Goal: Navigation & Orientation: Find specific page/section

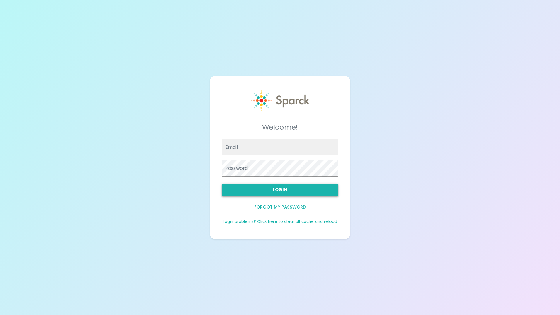
type input "[EMAIL_ADDRESS][DOMAIN_NAME]"
click at [278, 190] on button "Login" at bounding box center [280, 189] width 117 height 12
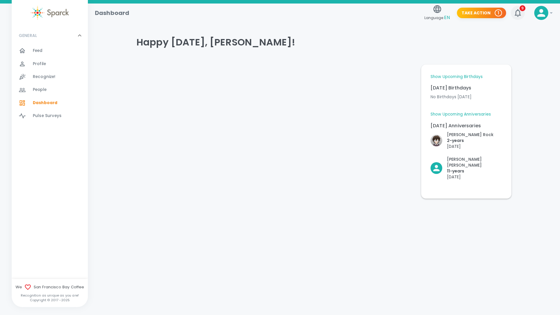
click at [518, 14] on icon "button" at bounding box center [517, 12] width 9 height 9
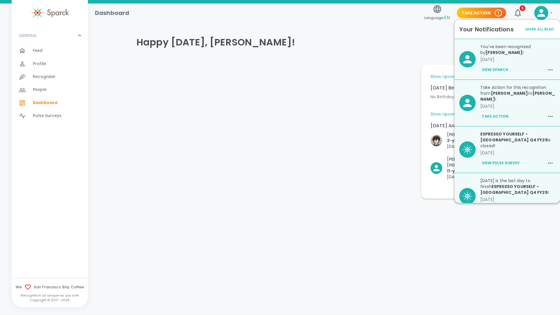
click at [340, 57] on div "Happy [DATE], [PERSON_NAME]!" at bounding box center [322, 42] width 380 height 35
click at [387, 197] on main "Happy [DATE], [PERSON_NAME]! Show Upcoming Birthdays [DATE] Birthdays No Birthd…" at bounding box center [324, 105] width 472 height 202
click at [543, 15] on icon at bounding box center [542, 13] width 8 height 8
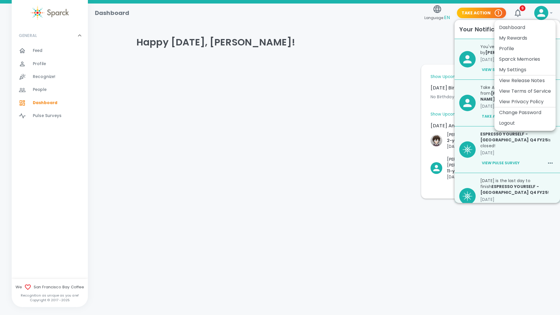
drag, startPoint x: 437, startPoint y: 44, endPoint x: 495, endPoint y: 18, distance: 62.7
click at [437, 43] on div at bounding box center [280, 157] width 560 height 315
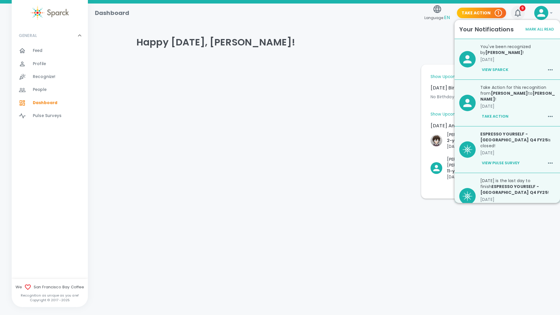
click at [519, 11] on icon "button" at bounding box center [518, 13] width 6 height 8
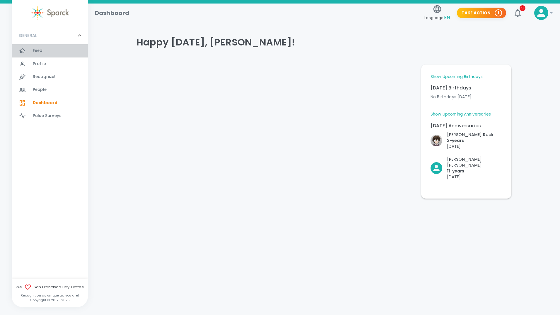
click at [40, 51] on span "Feed" at bounding box center [38, 51] width 10 height 6
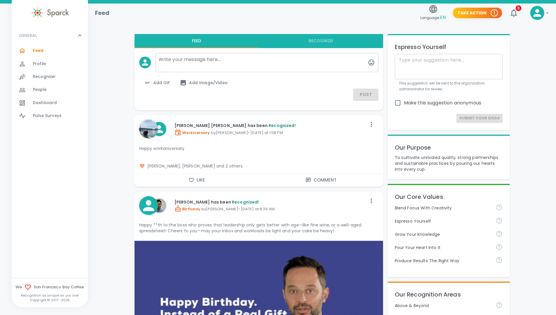
click at [36, 62] on span "Profile" at bounding box center [39, 64] width 13 height 6
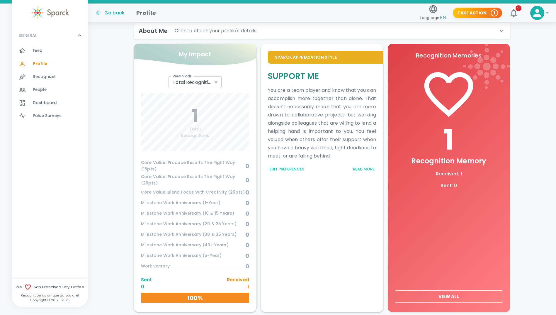
scroll to position [243, 0]
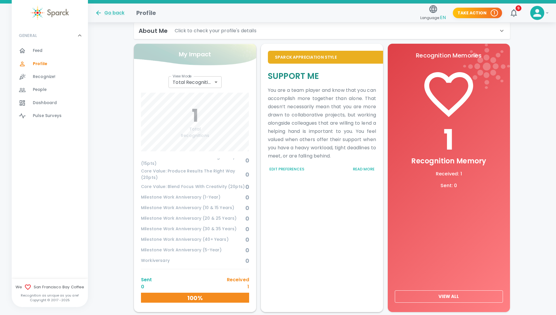
click at [466, 292] on button "View All" at bounding box center [449, 296] width 108 height 12
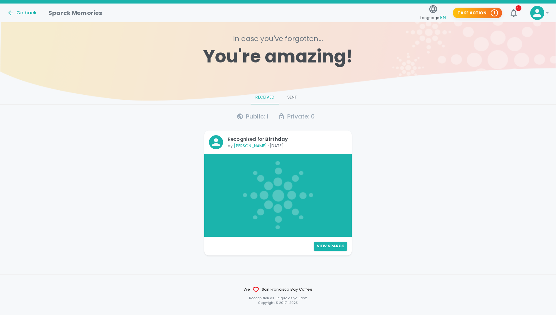
click at [16, 15] on div "Go back" at bounding box center [22, 12] width 30 height 7
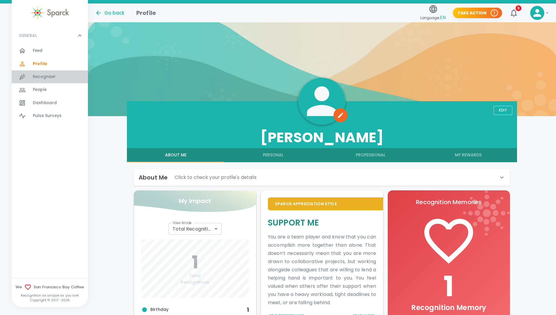
click at [45, 76] on span "Recognize!" at bounding box center [44, 77] width 23 height 6
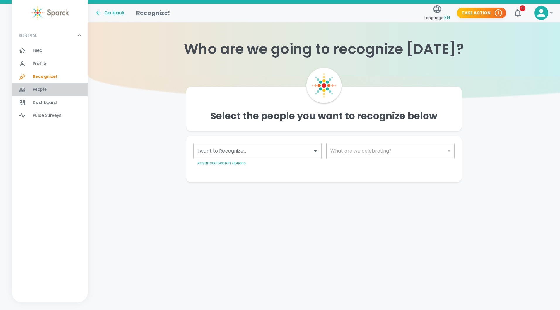
click at [46, 86] on span "People 0" at bounding box center [40, 90] width 14 height 8
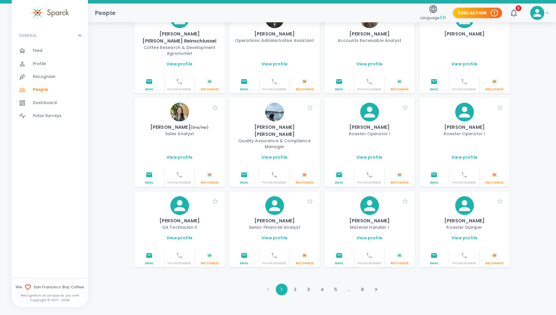
scroll to position [590, 0]
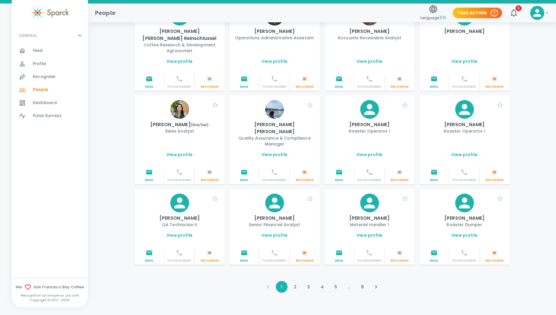
click at [34, 100] on span "Dashboard" at bounding box center [45, 103] width 24 height 6
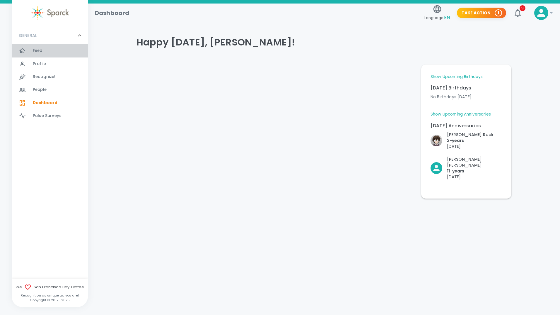
click at [33, 53] on span "Feed" at bounding box center [38, 51] width 10 height 6
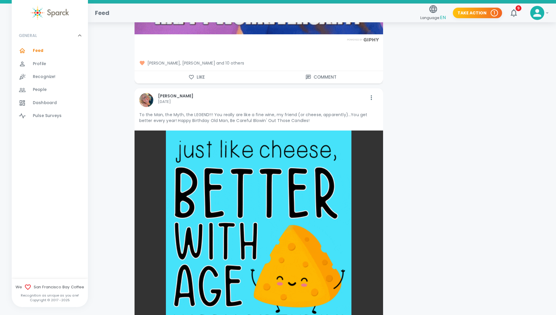
scroll to position [3868, 0]
